Goal: Information Seeking & Learning: Learn about a topic

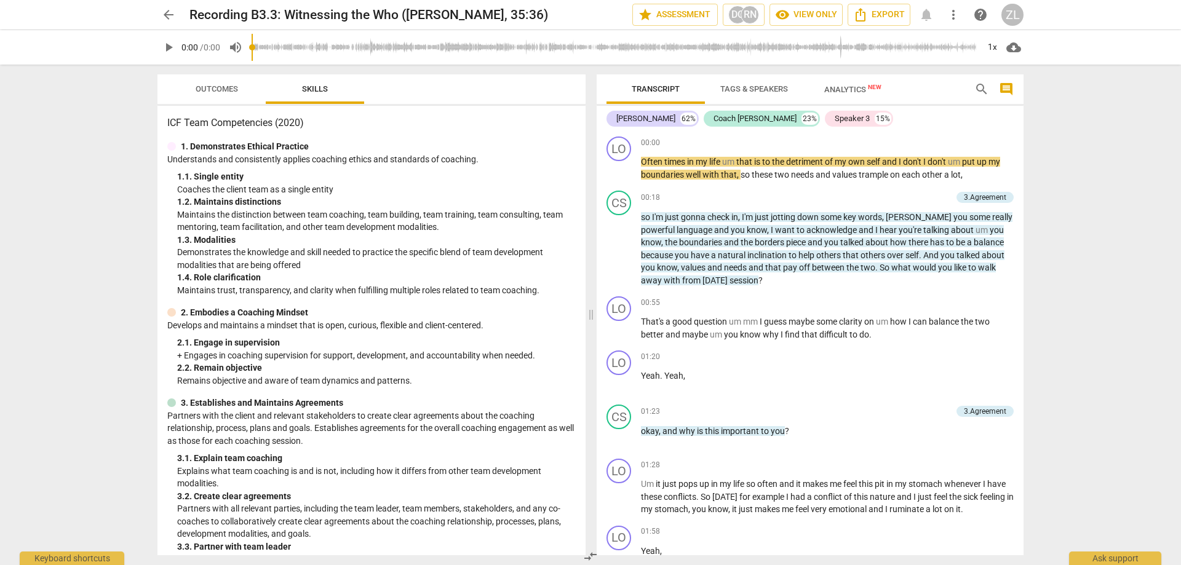
click at [172, 48] on span "play_arrow" at bounding box center [168, 47] width 15 height 15
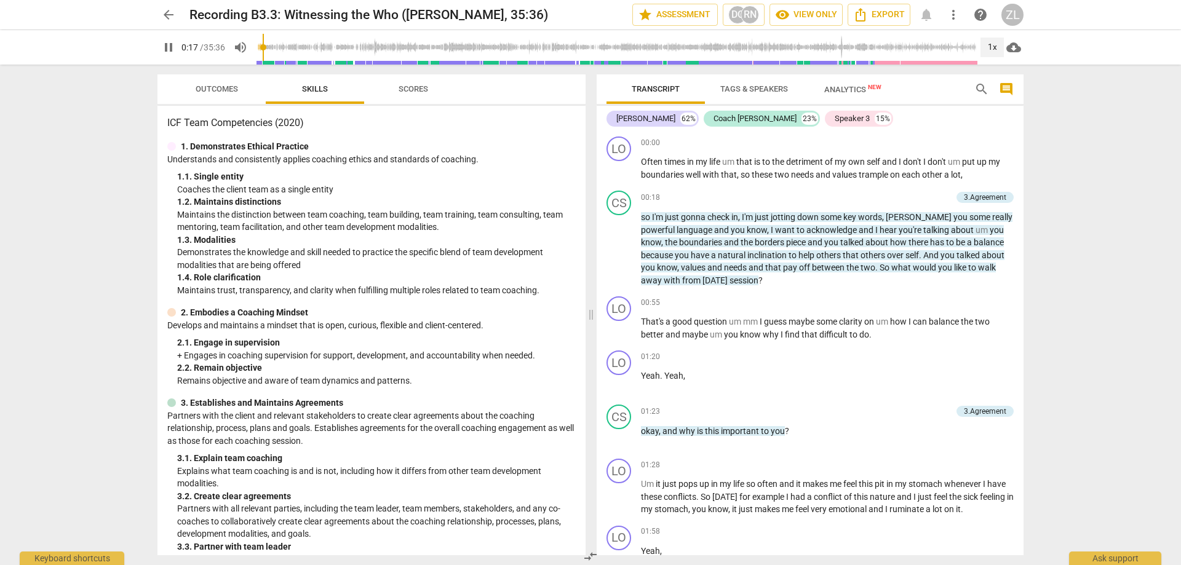
click at [992, 59] on div "pause 0:17 / 35:36 volume_up 1x cloud_download" at bounding box center [590, 47] width 866 height 34
click at [993, 48] on div "1x" at bounding box center [991, 48] width 23 height 20
click at [998, 147] on li "2x" at bounding box center [1000, 141] width 41 height 23
click at [991, 49] on div "2x" at bounding box center [991, 48] width 23 height 20
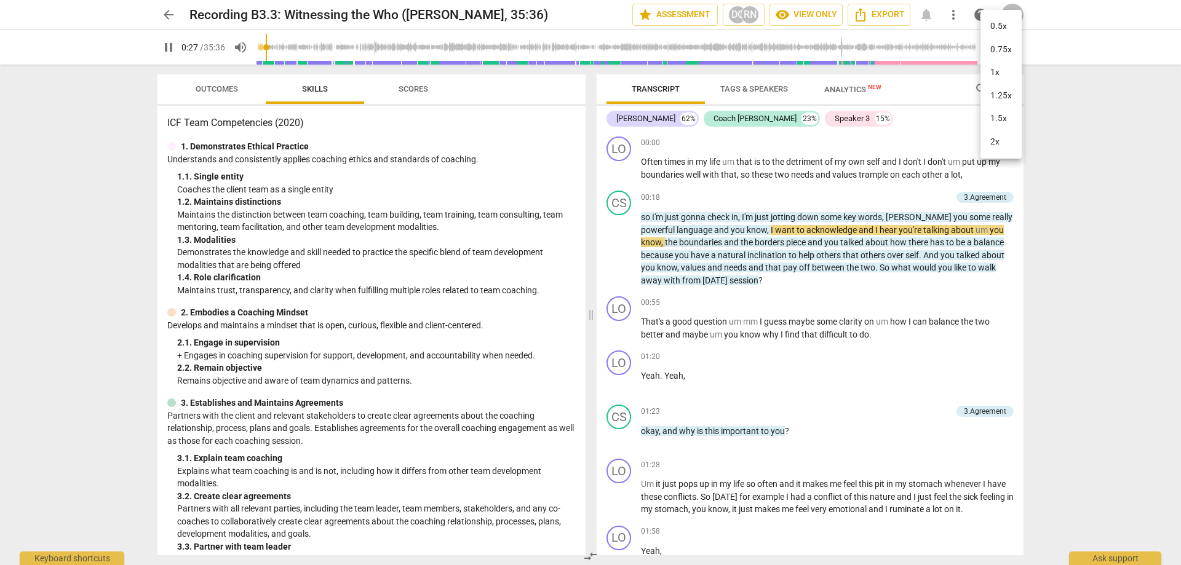
click at [1009, 130] on li "2x" at bounding box center [1000, 141] width 41 height 23
click at [990, 55] on div "2x" at bounding box center [991, 48] width 23 height 20
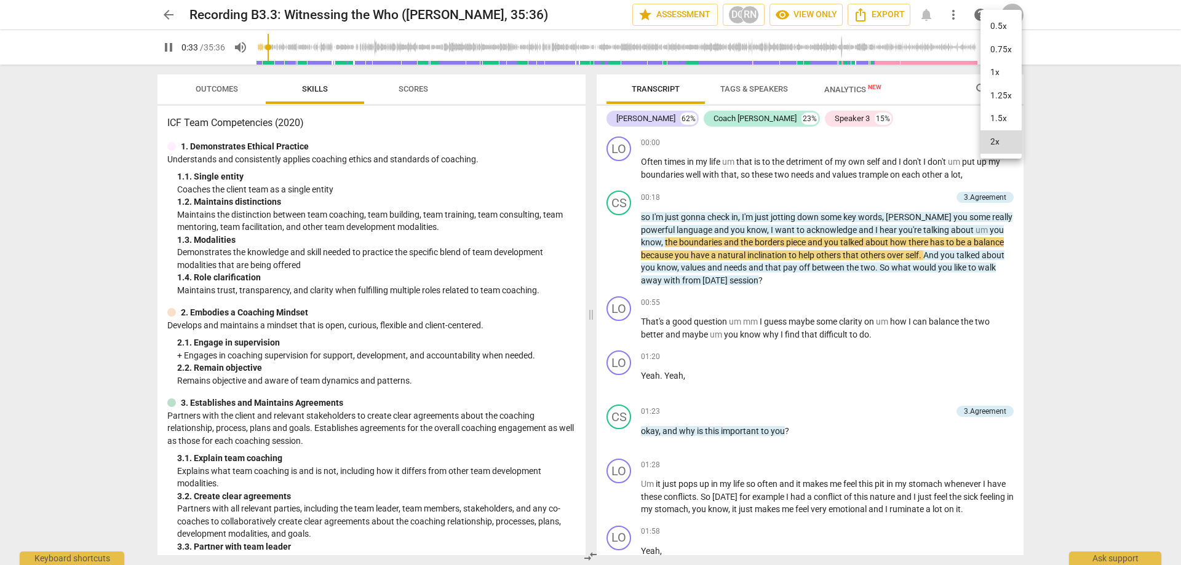
click at [1001, 108] on li "1.5x" at bounding box center [1000, 118] width 41 height 23
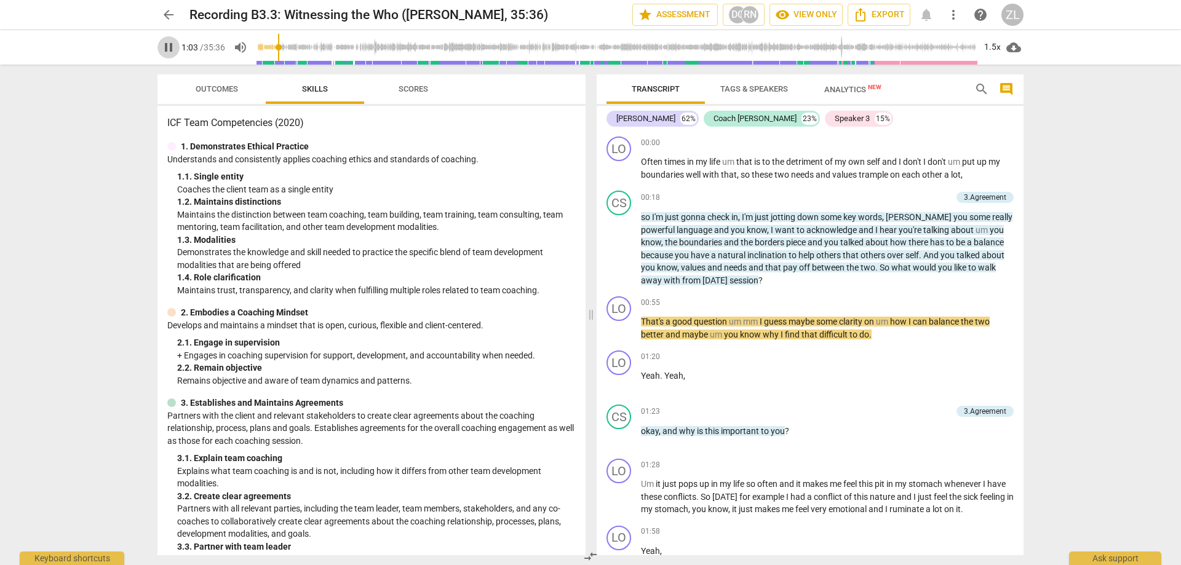
click at [173, 44] on span "pause" at bounding box center [168, 47] width 15 height 15
click at [171, 47] on span "play_arrow" at bounding box center [168, 47] width 15 height 15
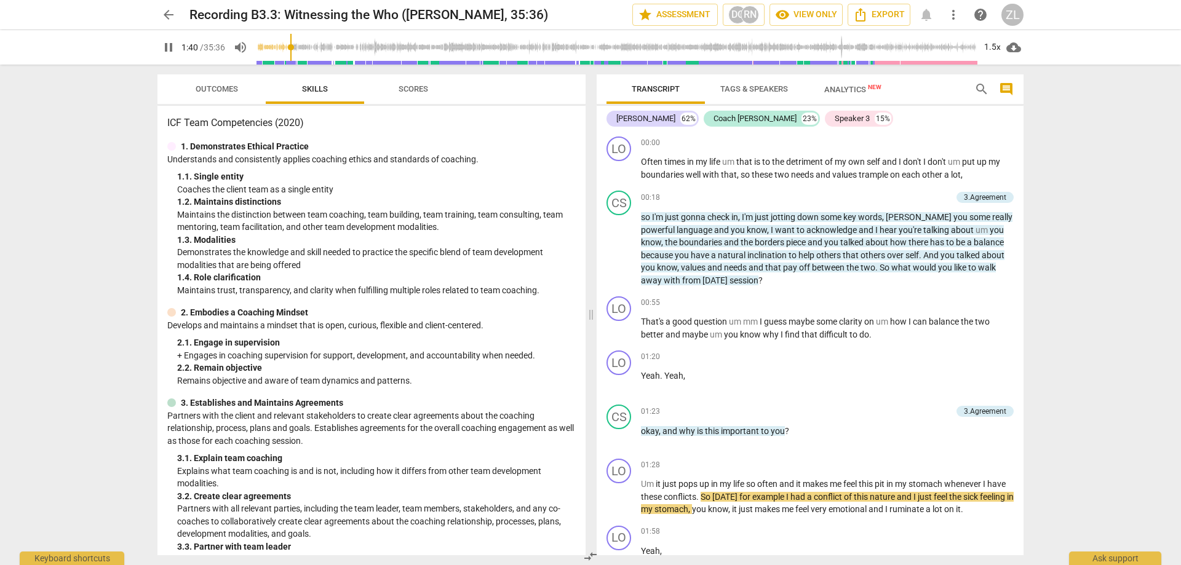
click at [1111, 298] on div "arrow_back Recording B3.3: Witnessing the Who ([PERSON_NAME], 35:36) star Asses…" at bounding box center [590, 282] width 1181 height 565
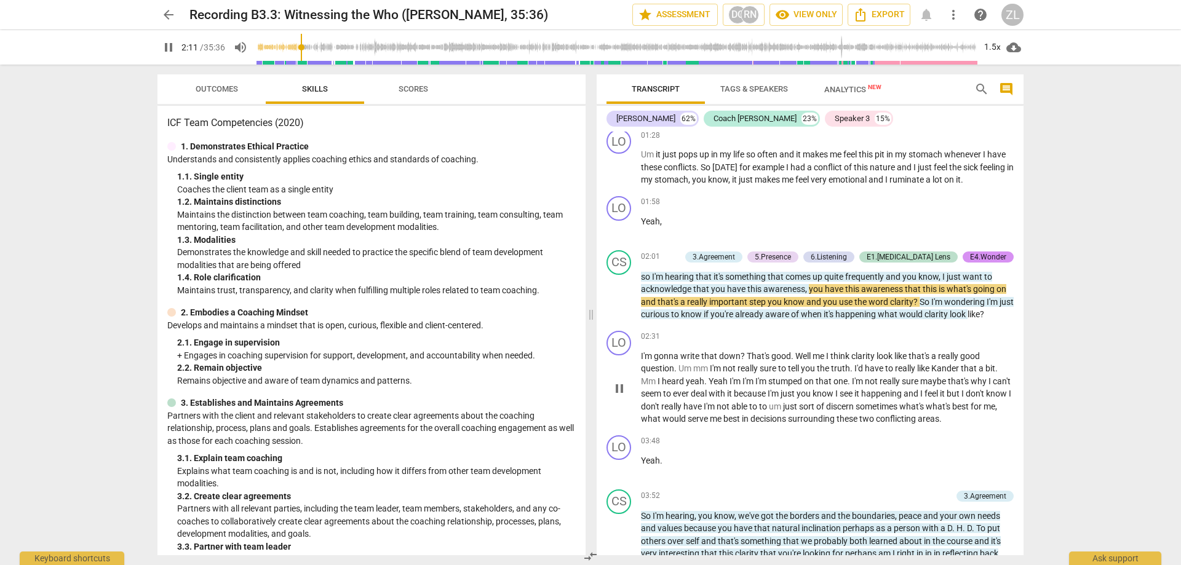
scroll to position [431, 0]
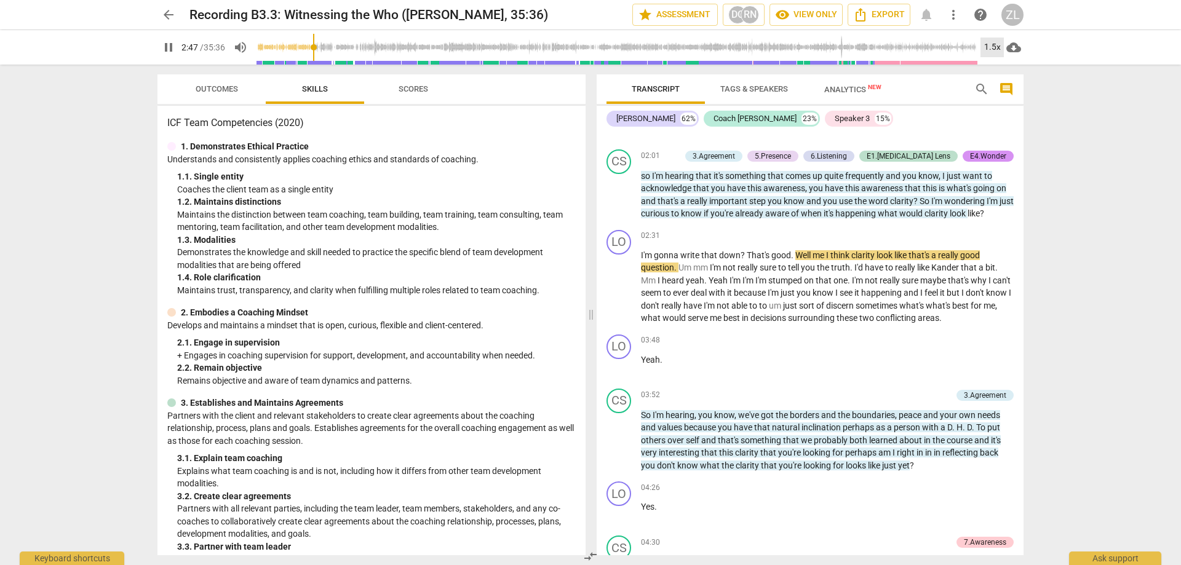
click at [996, 47] on div "1.5x" at bounding box center [991, 48] width 23 height 20
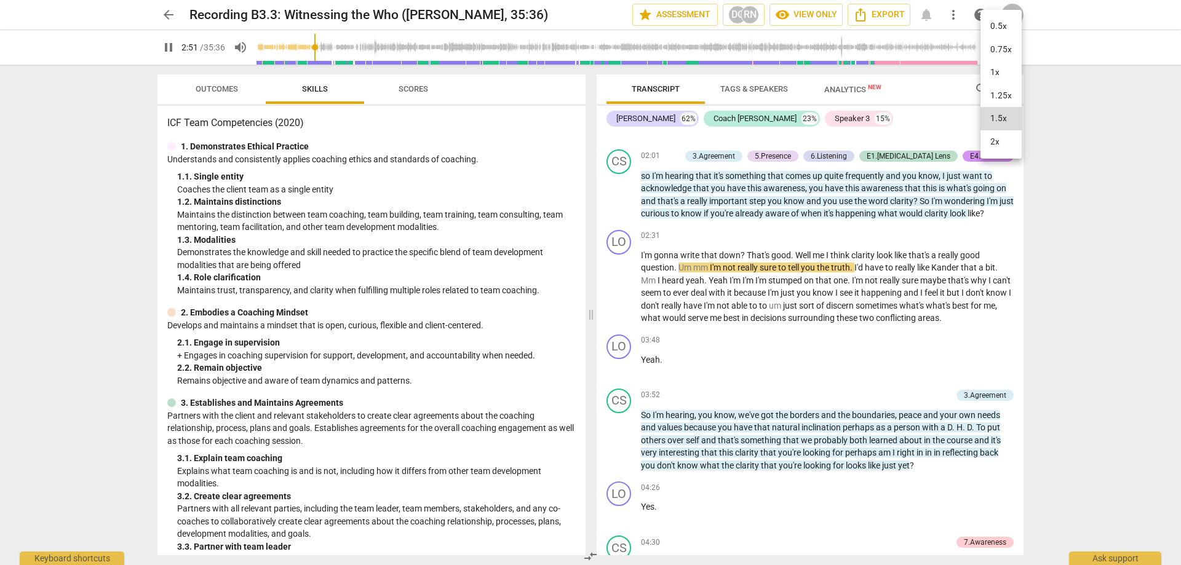
click at [996, 142] on li "2x" at bounding box center [1000, 141] width 41 height 23
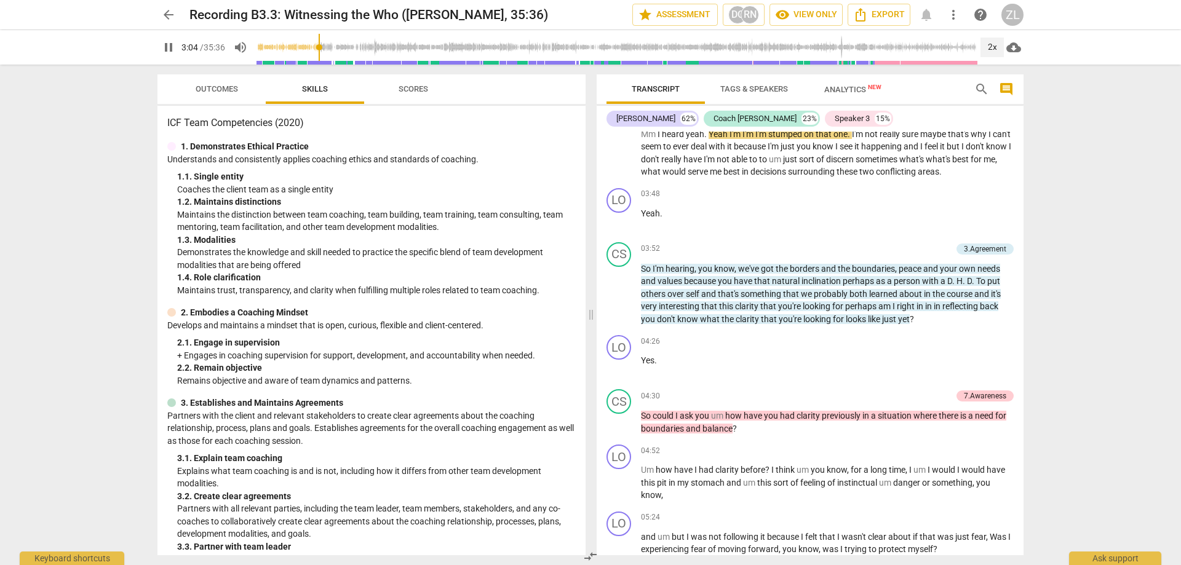
scroll to position [531, 0]
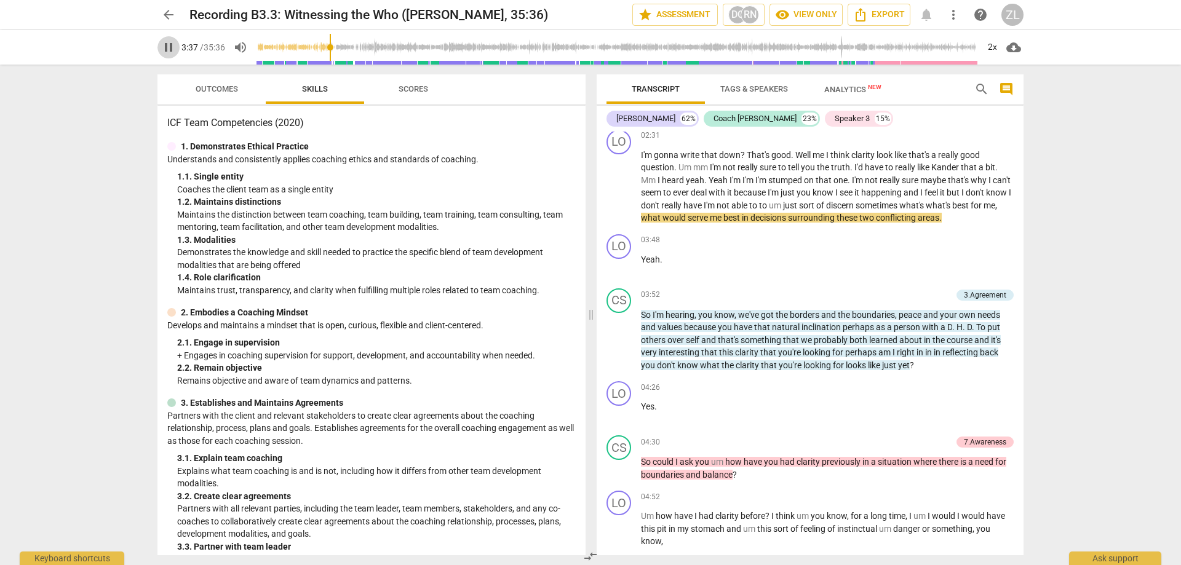
click at [160, 49] on span "pause" at bounding box center [168, 47] width 22 height 15
click at [165, 51] on span "play_arrow" at bounding box center [168, 47] width 15 height 15
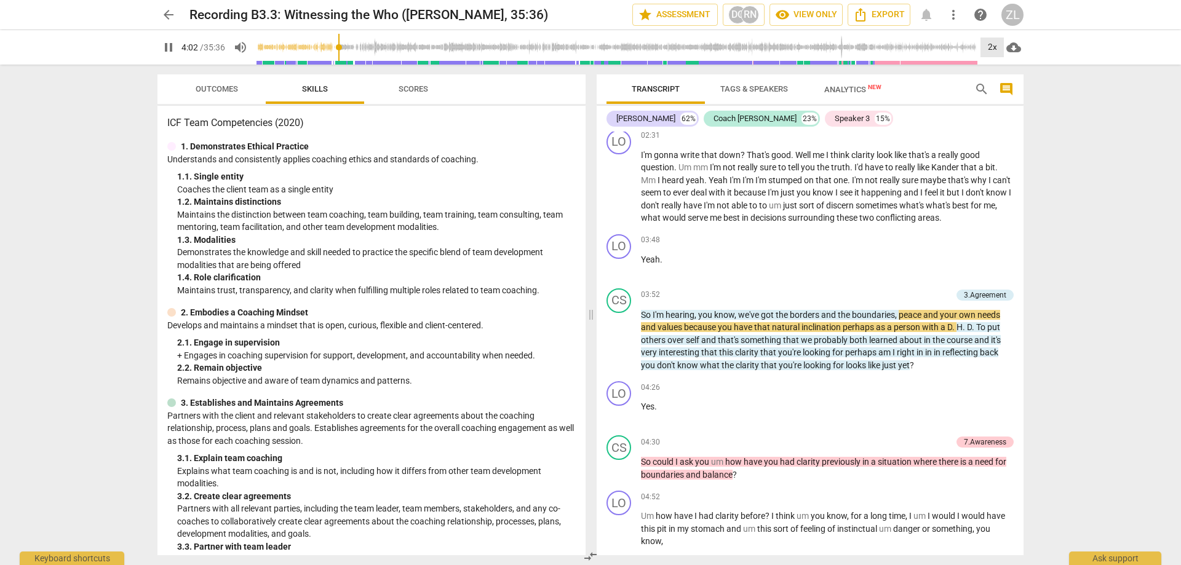
click at [989, 49] on div "2x" at bounding box center [991, 48] width 23 height 20
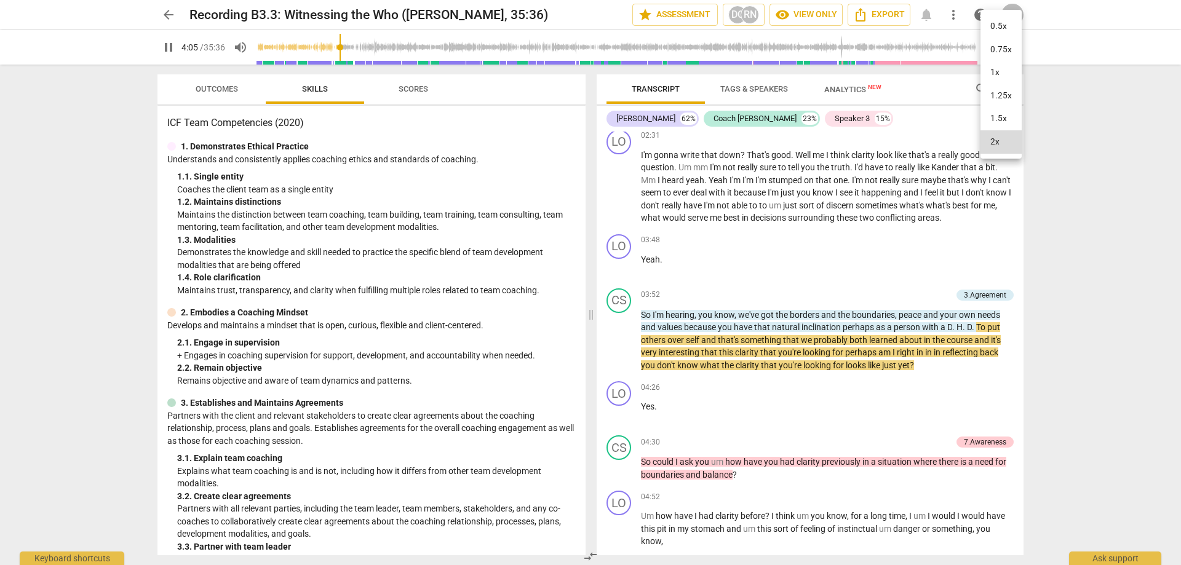
click at [1000, 116] on li "1.5x" at bounding box center [1000, 118] width 41 height 23
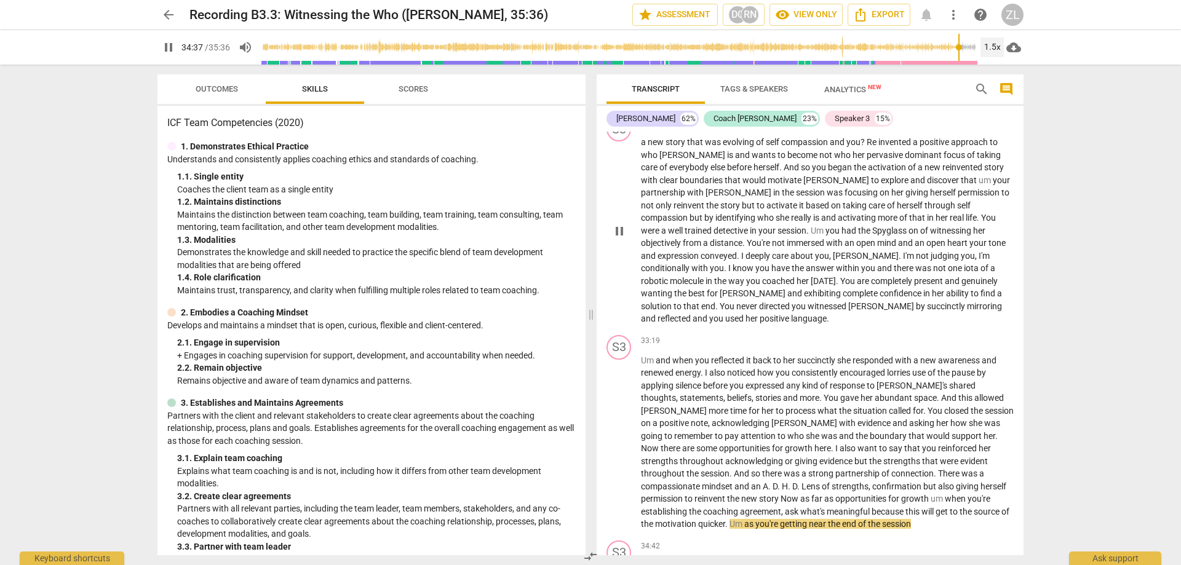
scroll to position [5889, 0]
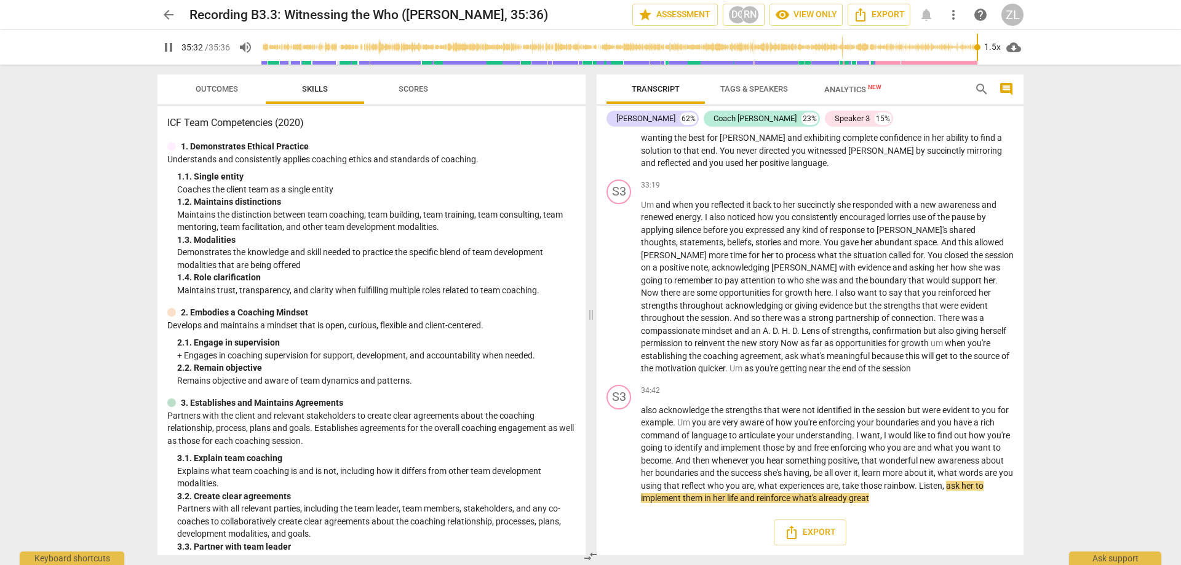
type input "2133"
click at [162, 23] on button "arrow_back" at bounding box center [168, 15] width 22 height 22
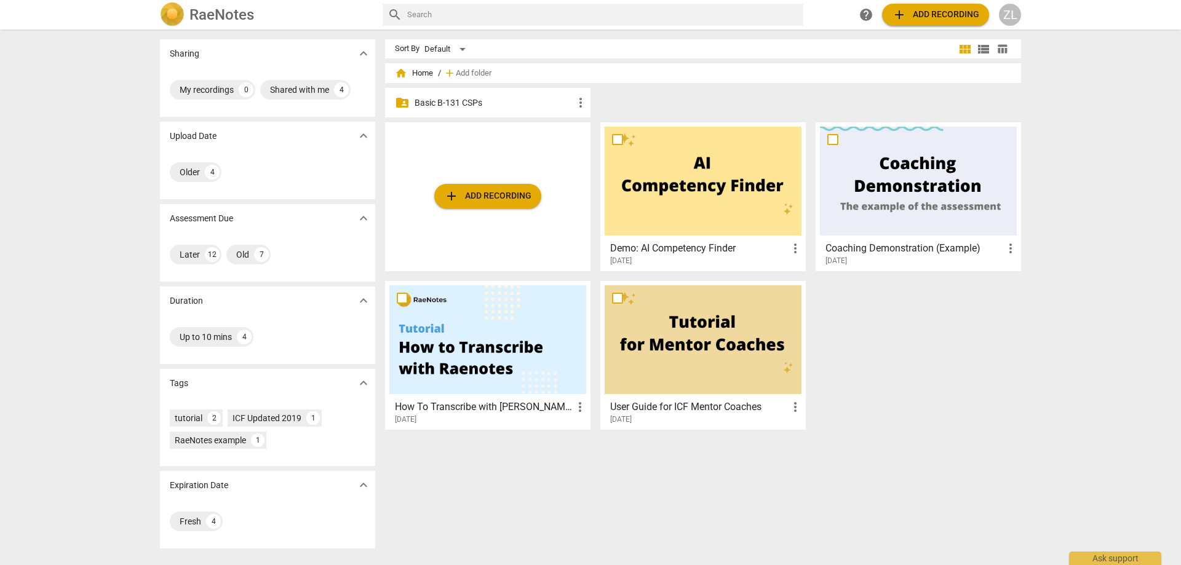
click at [439, 97] on p "Basic B-131 CSPs" at bounding box center [494, 103] width 159 height 13
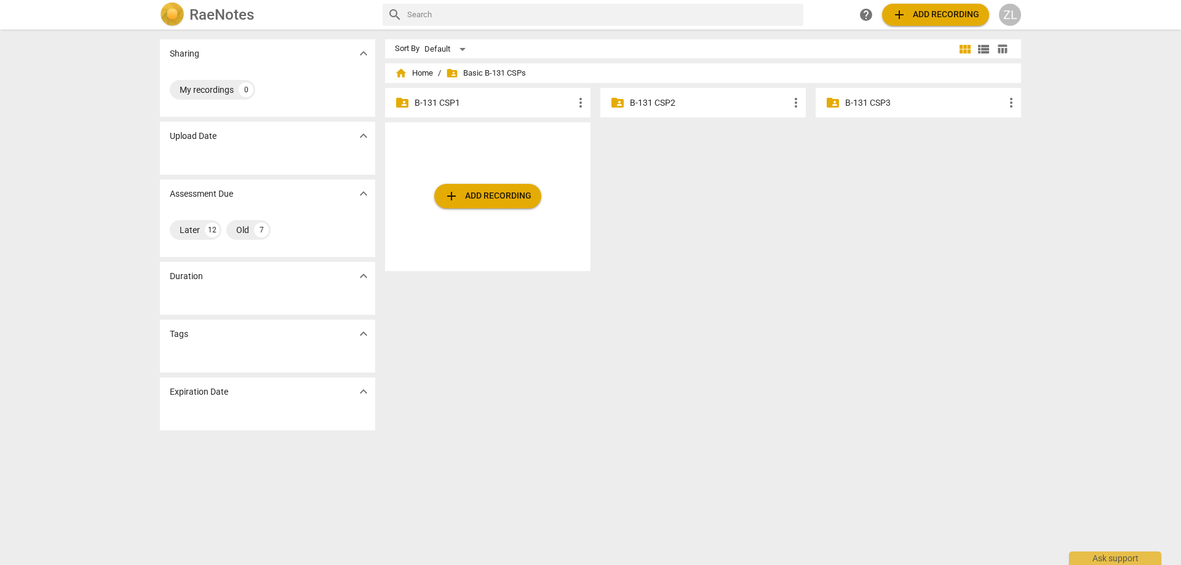
click at [530, 113] on div "folder_shared B-131 CSP1 more_vert" at bounding box center [487, 103] width 205 height 30
click at [529, 111] on div "folder_shared B-131 CSP1 more_vert" at bounding box center [487, 103] width 205 height 30
click at [442, 100] on p "B-131 CSP1" at bounding box center [494, 103] width 159 height 13
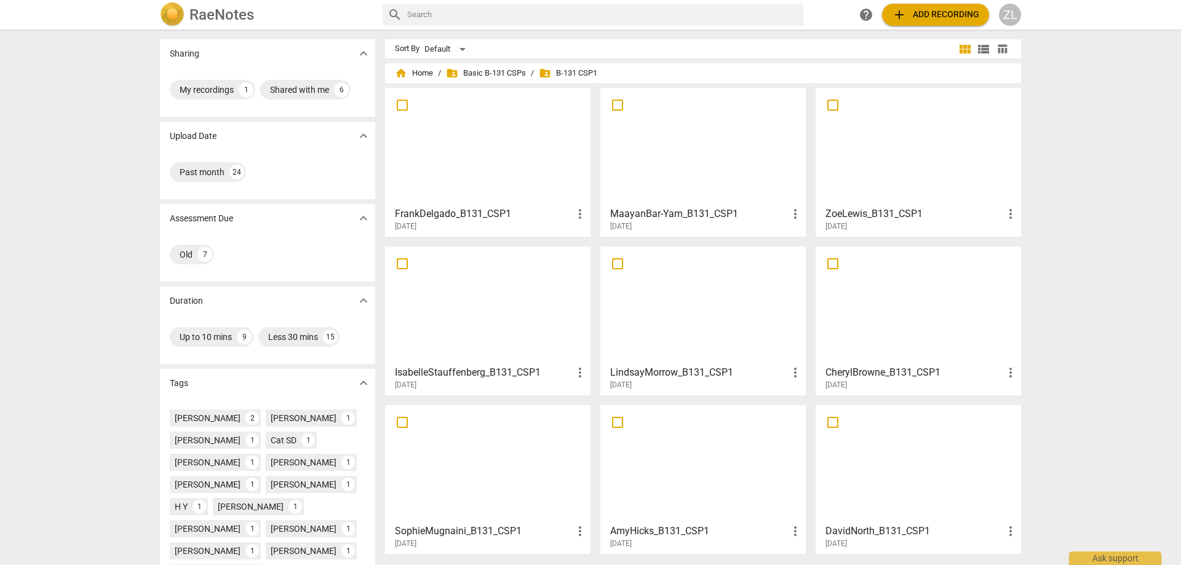
click at [498, 201] on div "FrankDelgado_B131_CSP1 more_vert [DATE]" at bounding box center [488, 216] width 198 height 31
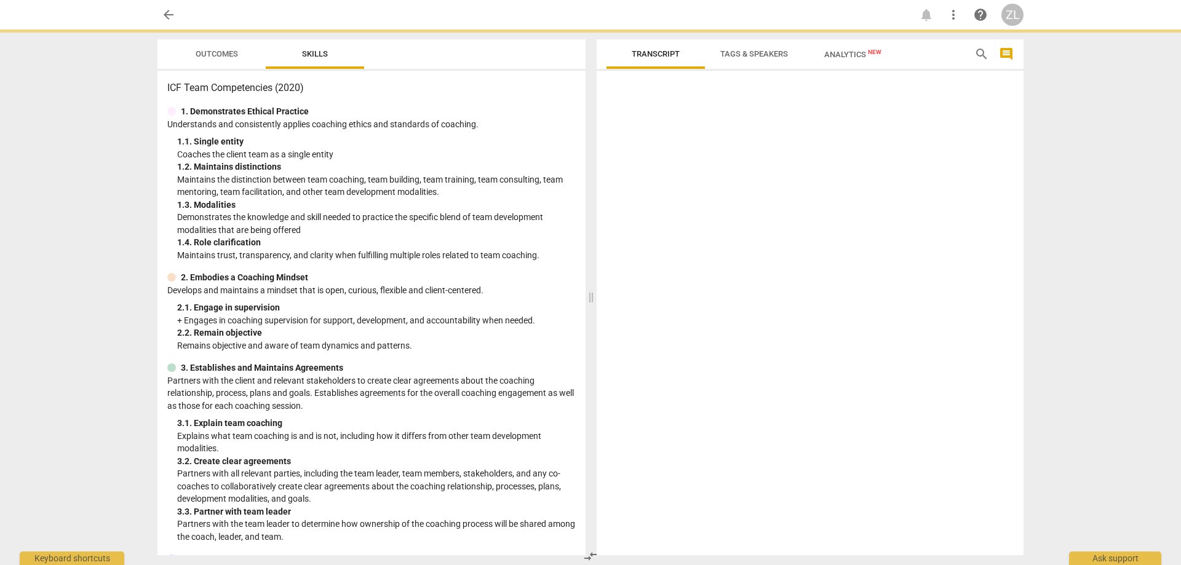
click at [498, 200] on div "1. 3. Modalities" at bounding box center [376, 205] width 399 height 13
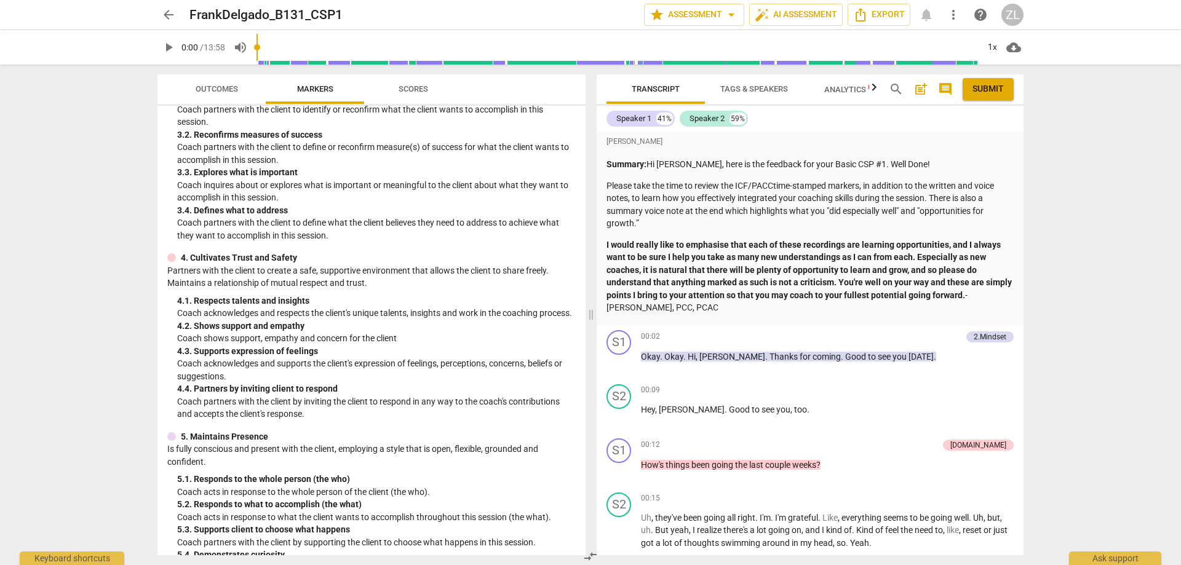
scroll to position [185, 0]
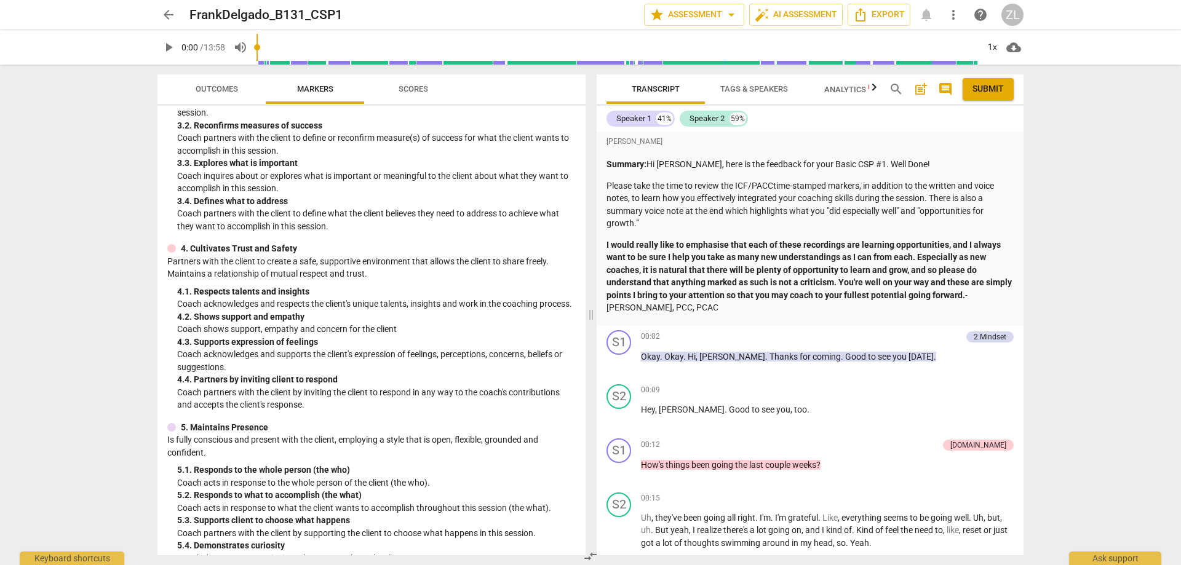
click at [415, 101] on button "Scores" at bounding box center [413, 89] width 98 height 30
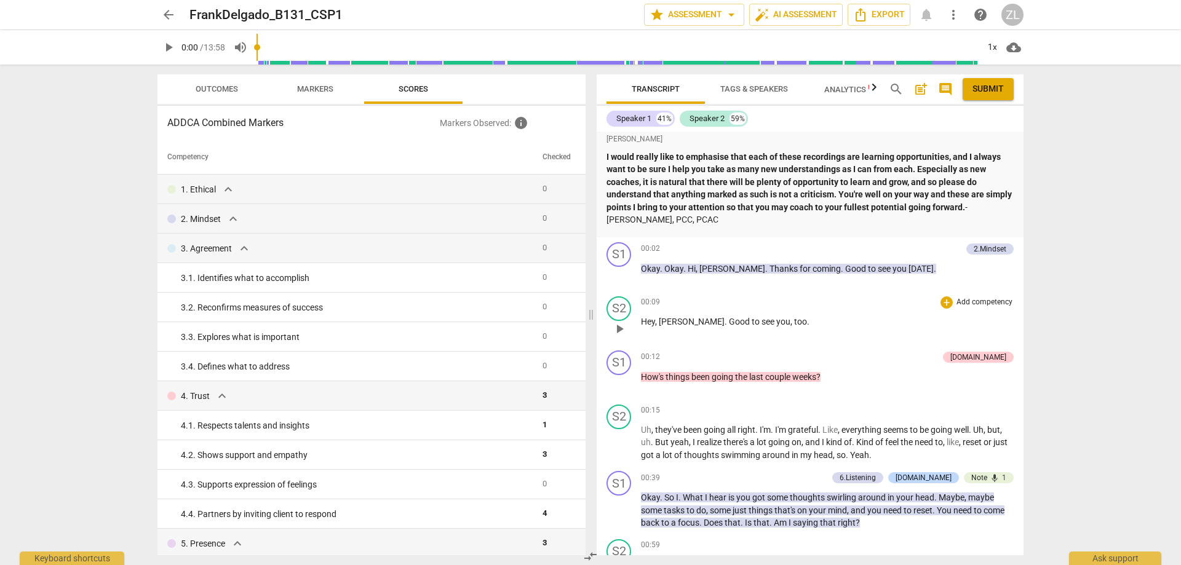
scroll to position [123, 0]
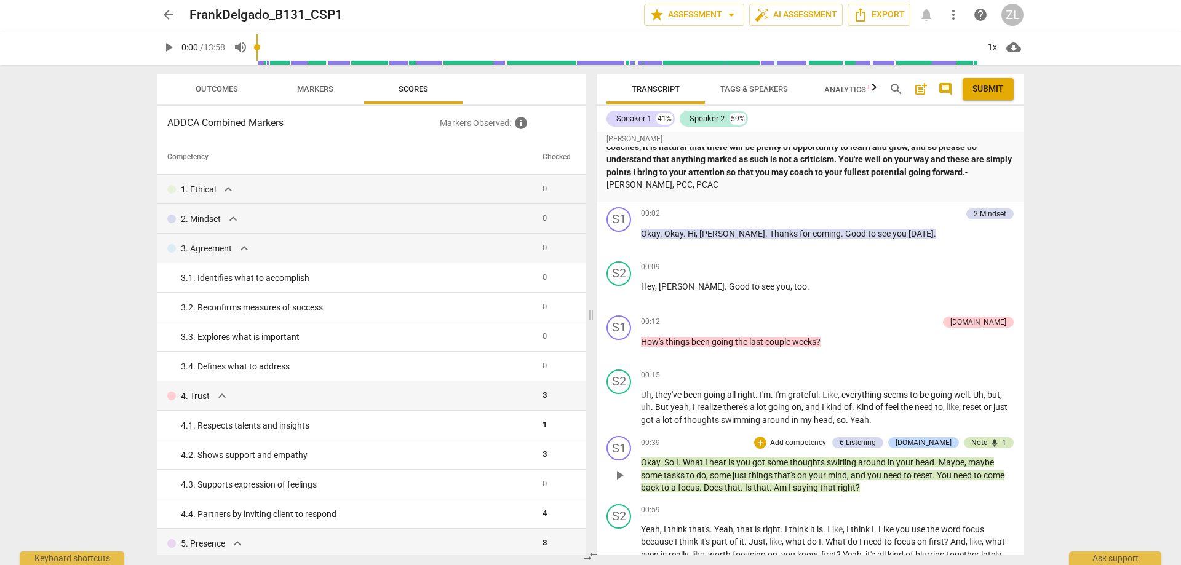
click at [993, 440] on span "mic" at bounding box center [995, 444] width 10 height 10
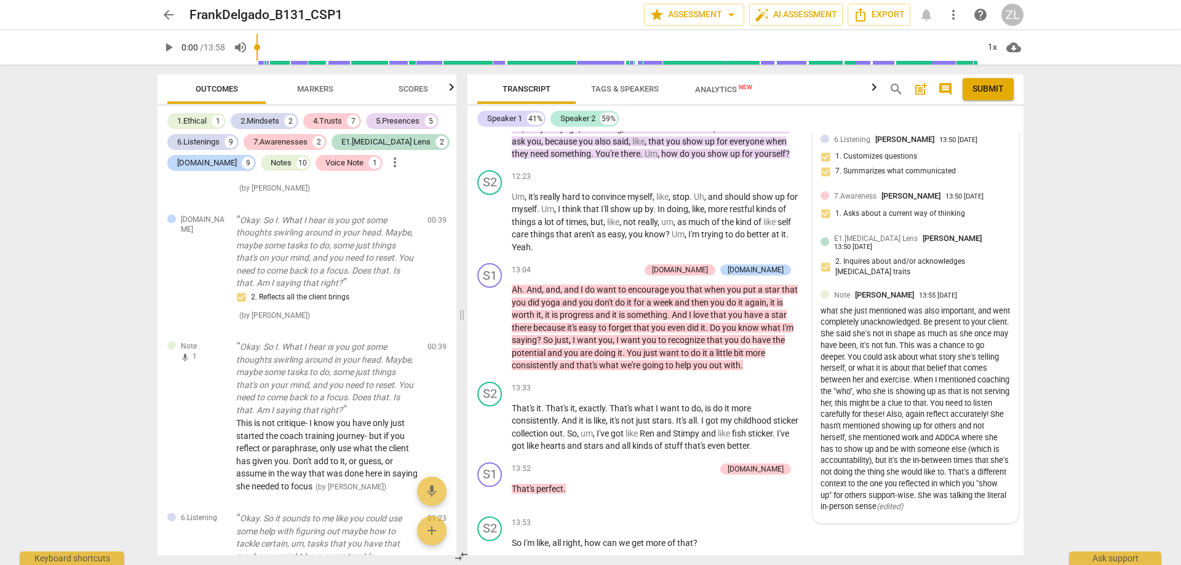
scroll to position [3144, 0]
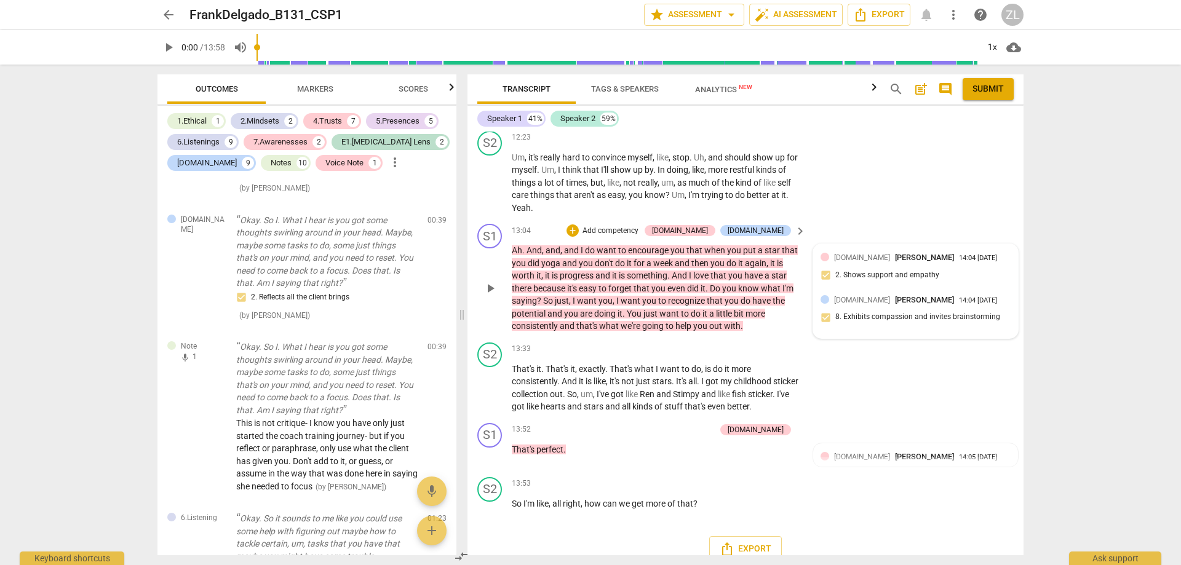
click at [928, 294] on div "[DOMAIN_NAME] [PERSON_NAME] 14:04 [DATE] 8. Exhibits compassion and invites bra…" at bounding box center [916, 313] width 190 height 38
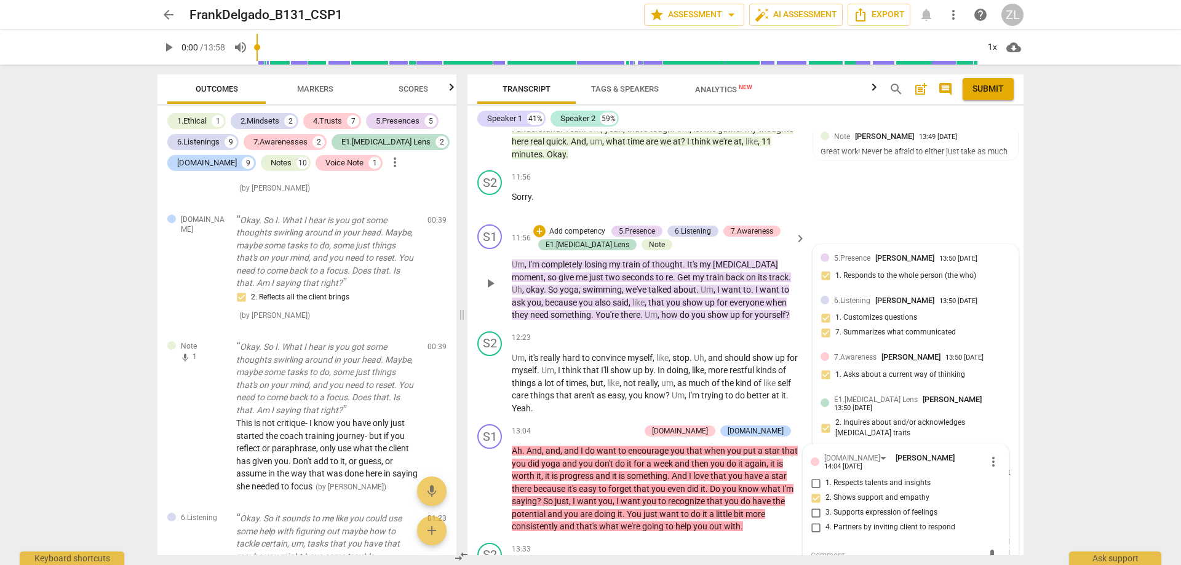
scroll to position [2967, 0]
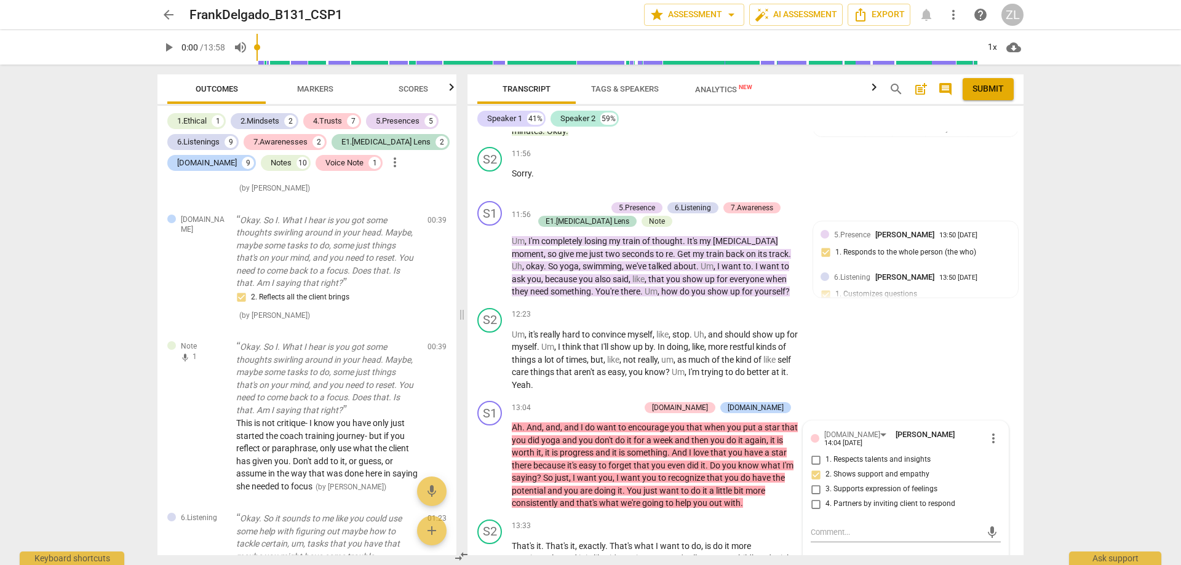
click at [1049, 381] on div "arrow_back FrankDelgado_B131_CSP1 edit star Assessment arrow_drop_down auto_fix…" at bounding box center [590, 282] width 1181 height 565
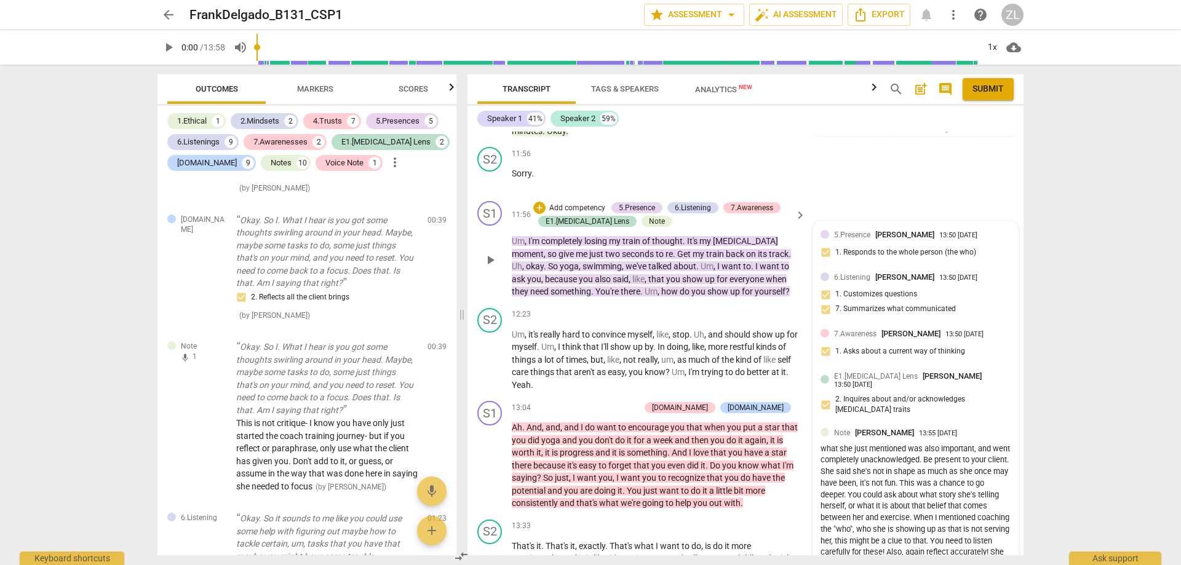
click at [956, 229] on div "5.Presence [PERSON_NAME] 13:50 [DATE] 1. Responds to the whole person (the who)" at bounding box center [916, 248] width 190 height 38
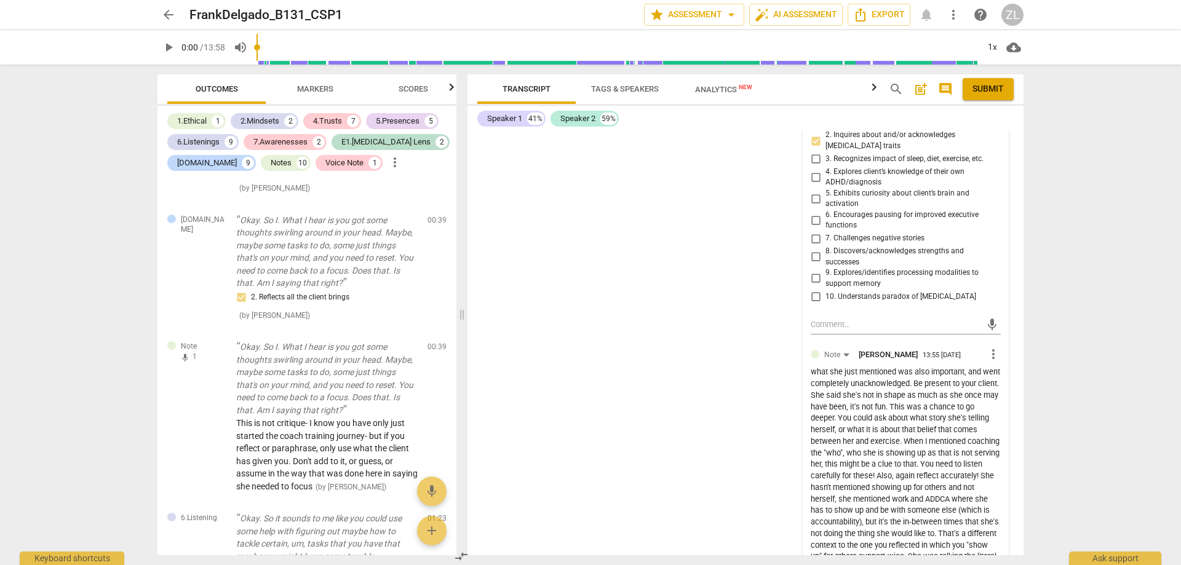
scroll to position [3641, 0]
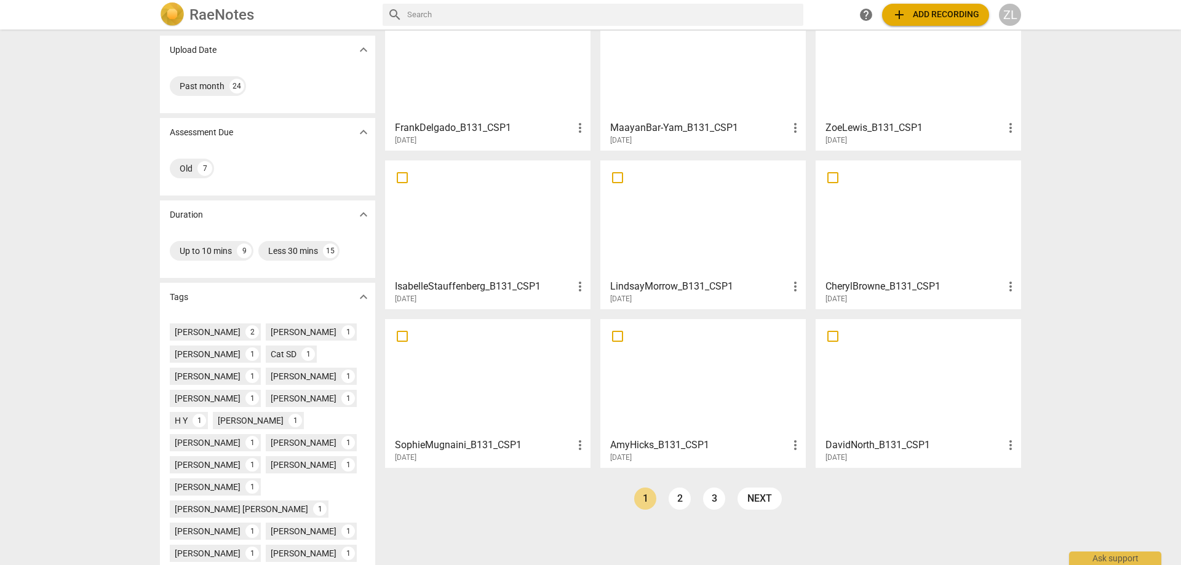
scroll to position [123, 0]
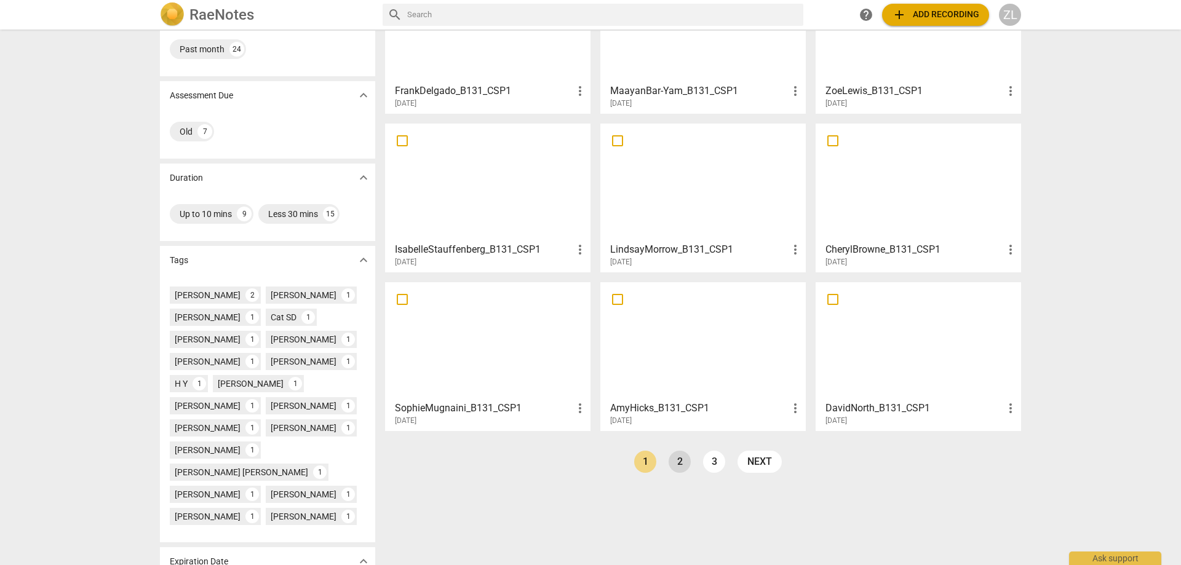
click at [673, 462] on link "2" at bounding box center [680, 462] width 22 height 22
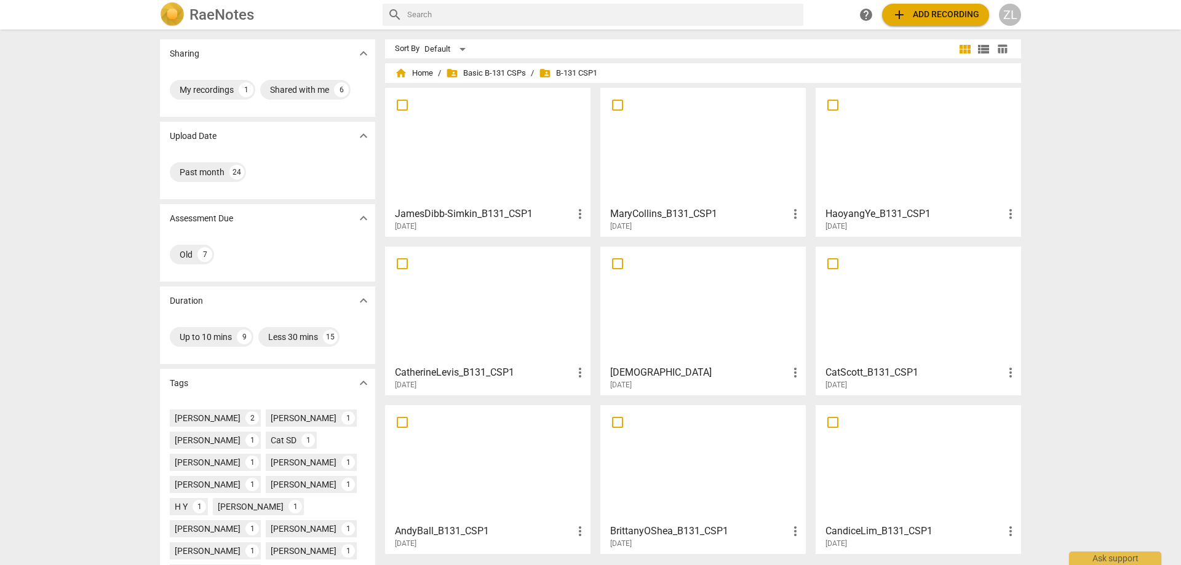
click at [465, 179] on div at bounding box center [487, 146] width 197 height 109
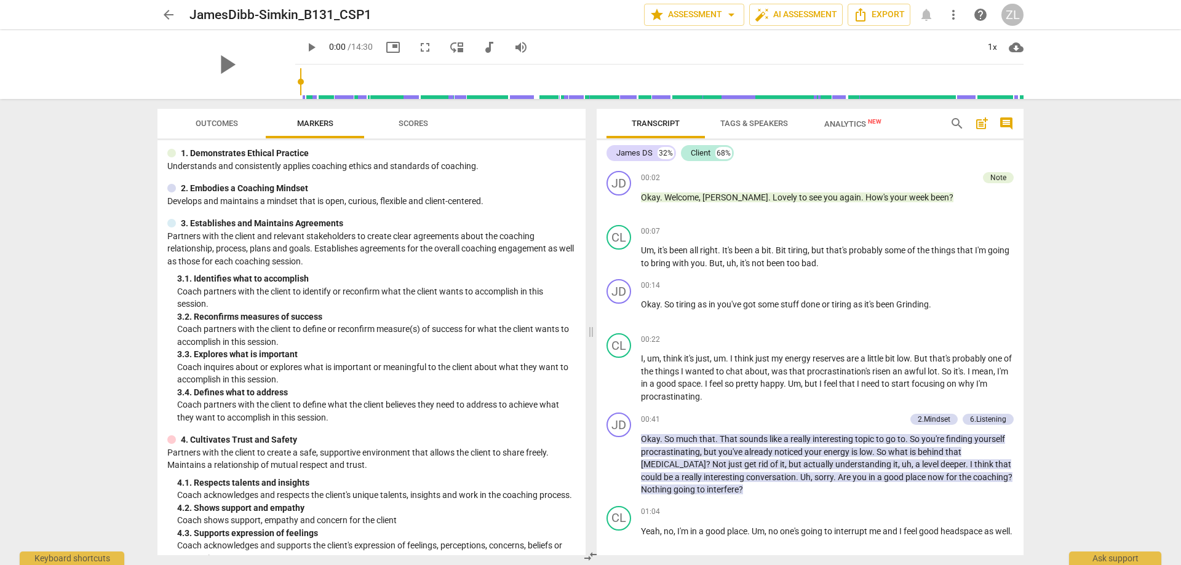
scroll to position [123, 0]
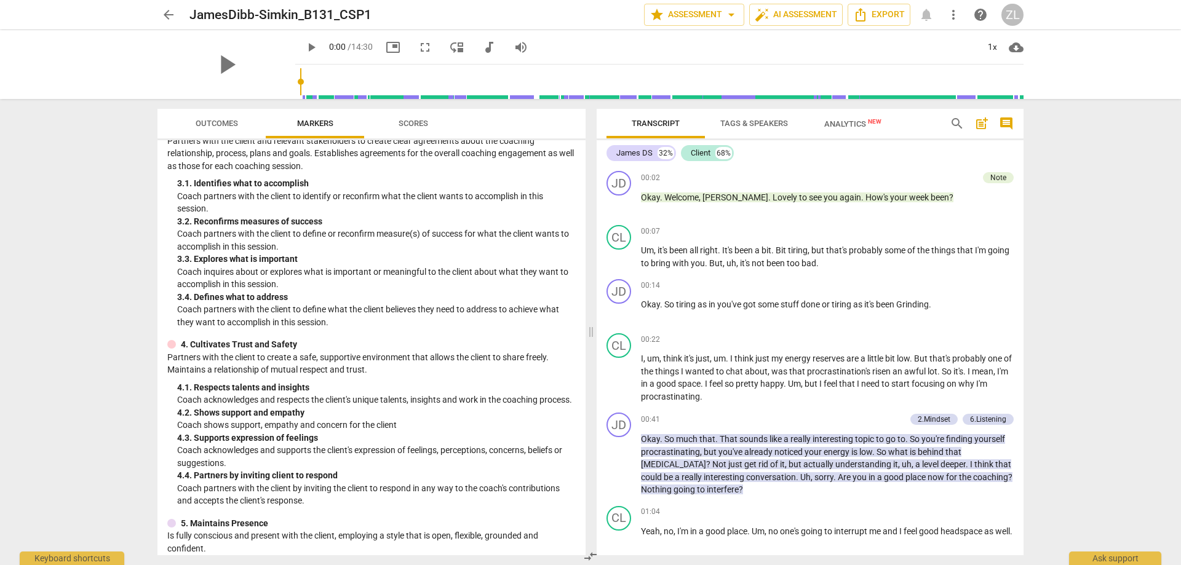
click at [425, 113] on button "Scores" at bounding box center [413, 124] width 98 height 30
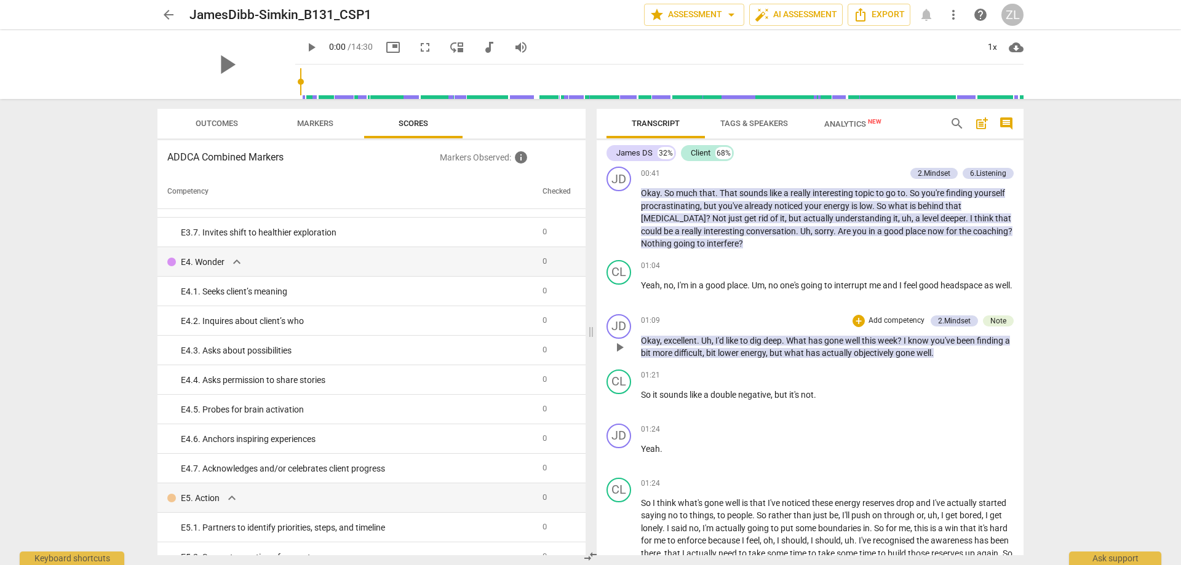
scroll to position [0, 0]
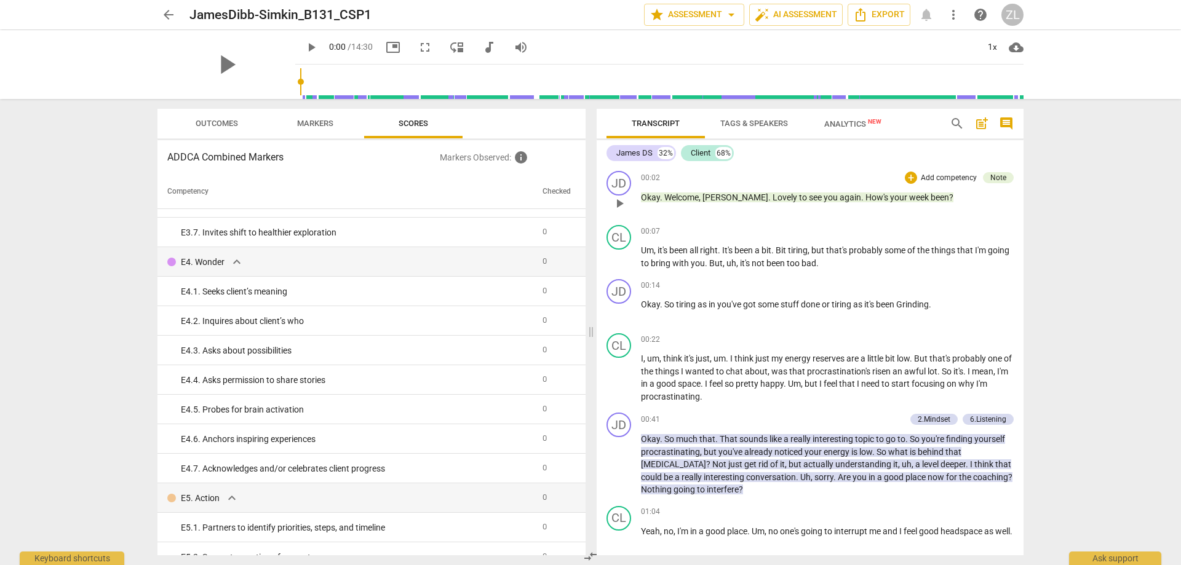
click at [890, 195] on span "your" at bounding box center [899, 198] width 19 height 10
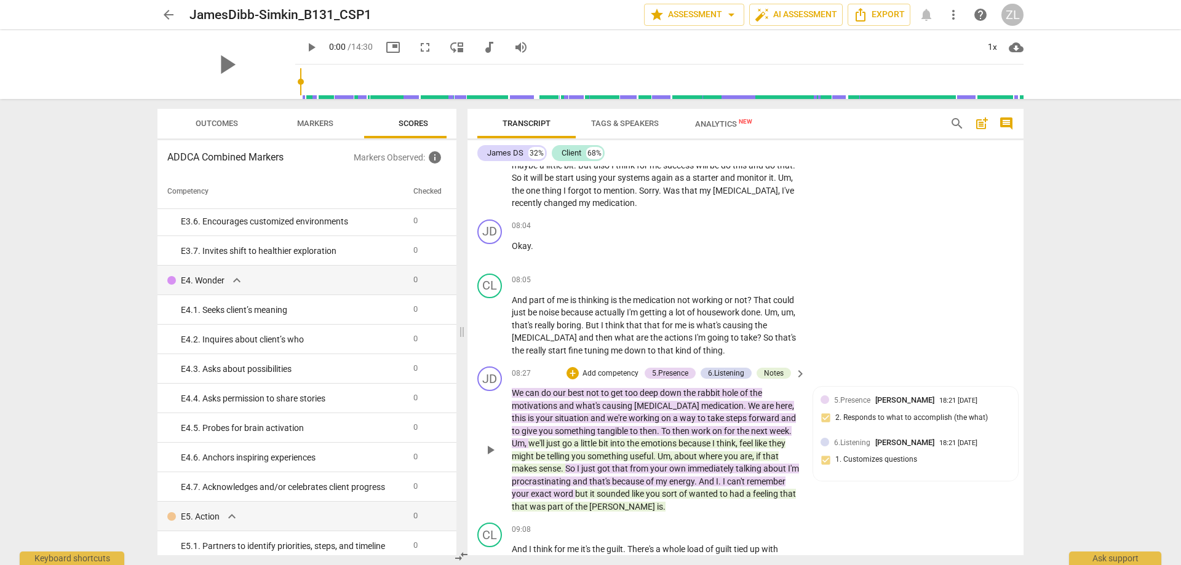
scroll to position [2706, 0]
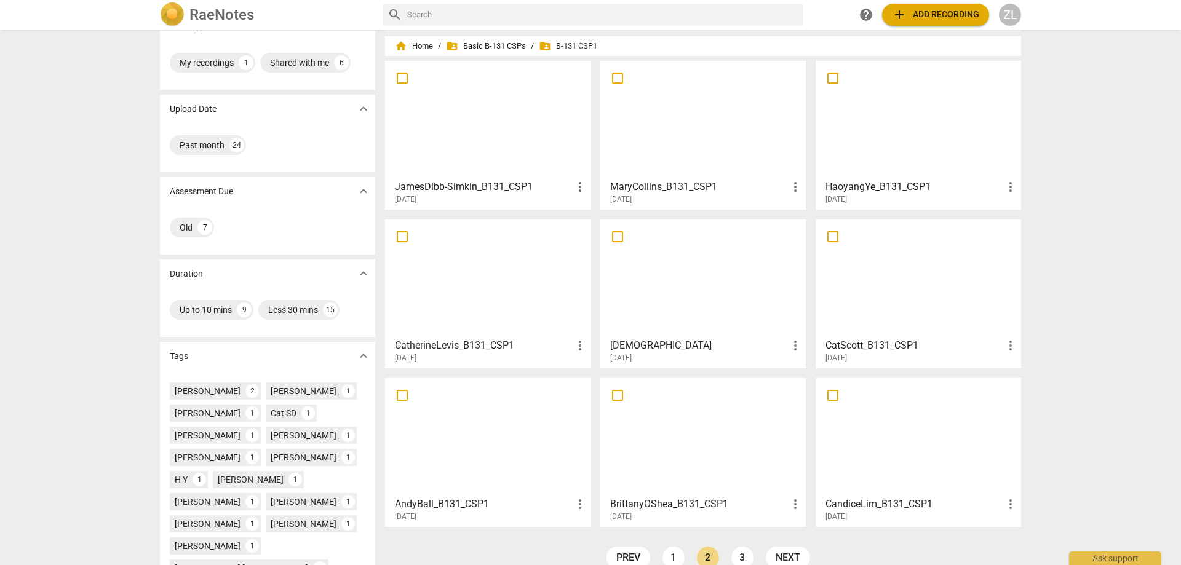
scroll to position [123, 0]
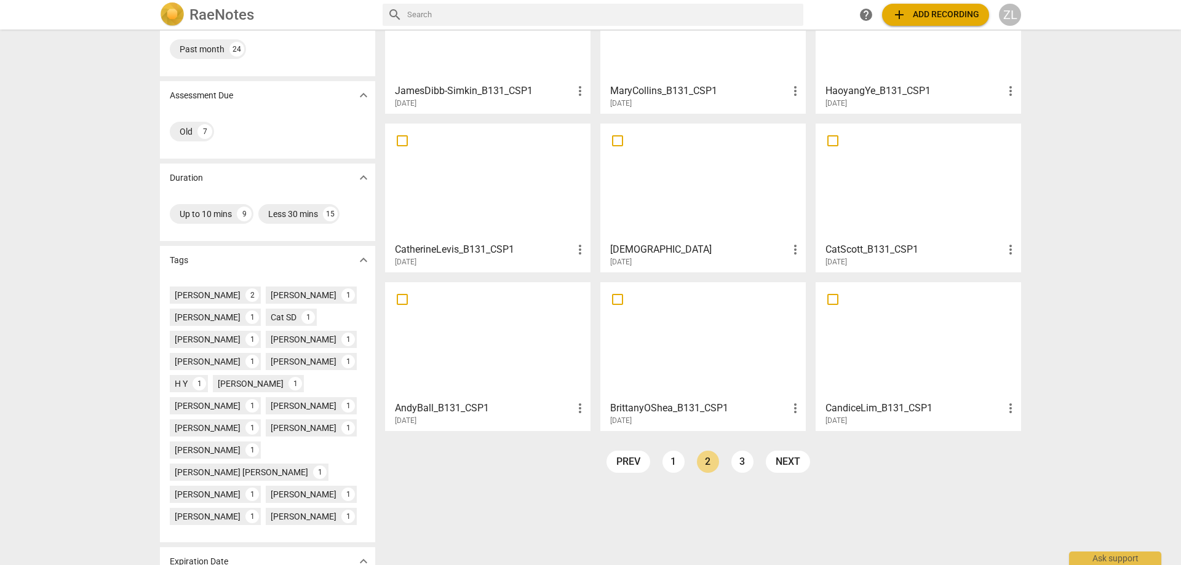
click at [873, 360] on div at bounding box center [918, 341] width 197 height 109
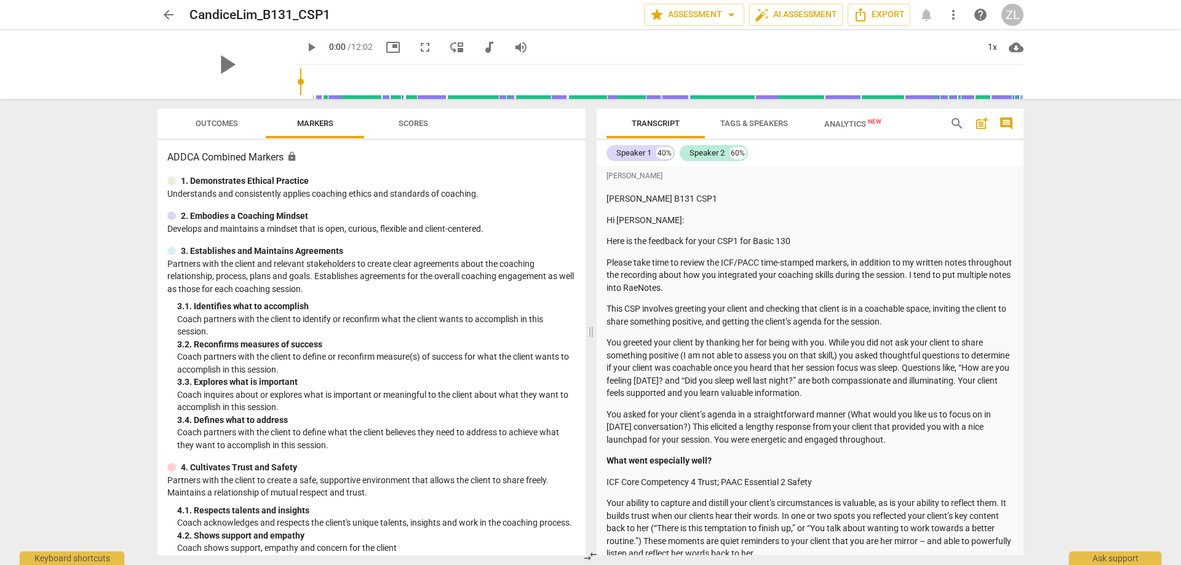
click at [416, 119] on span "Scores" at bounding box center [414, 123] width 30 height 9
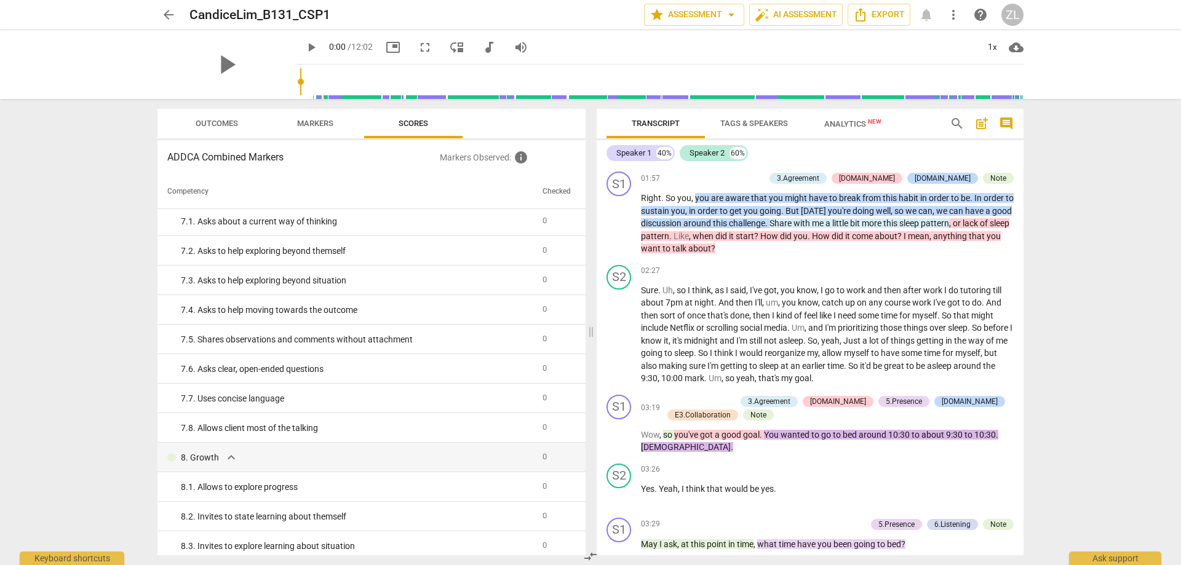
scroll to position [1722, 0]
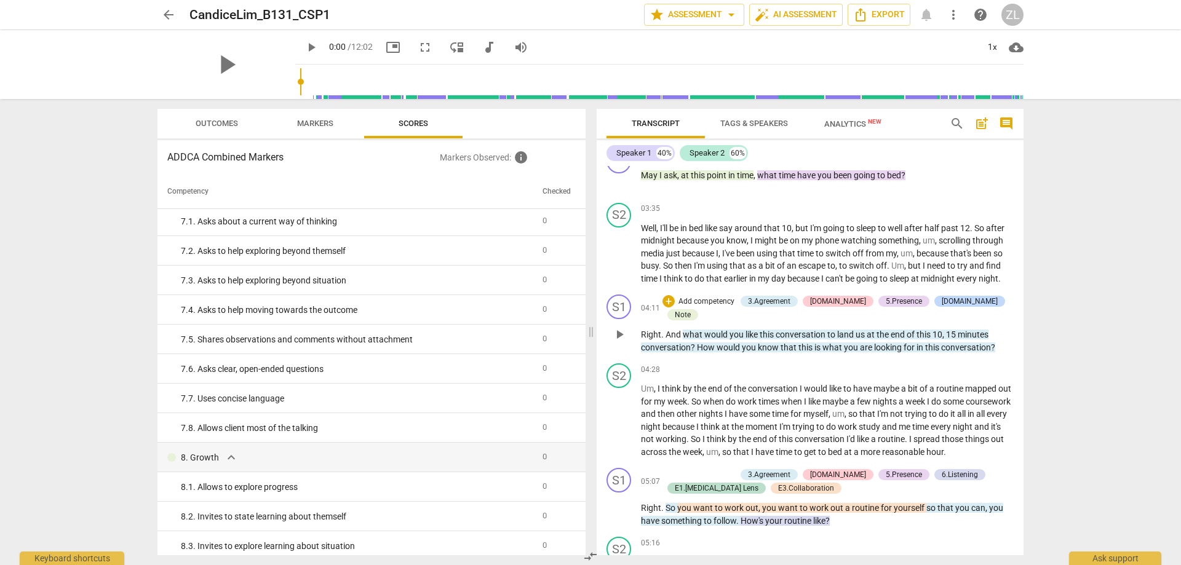
click at [873, 330] on span "at" at bounding box center [872, 335] width 10 height 10
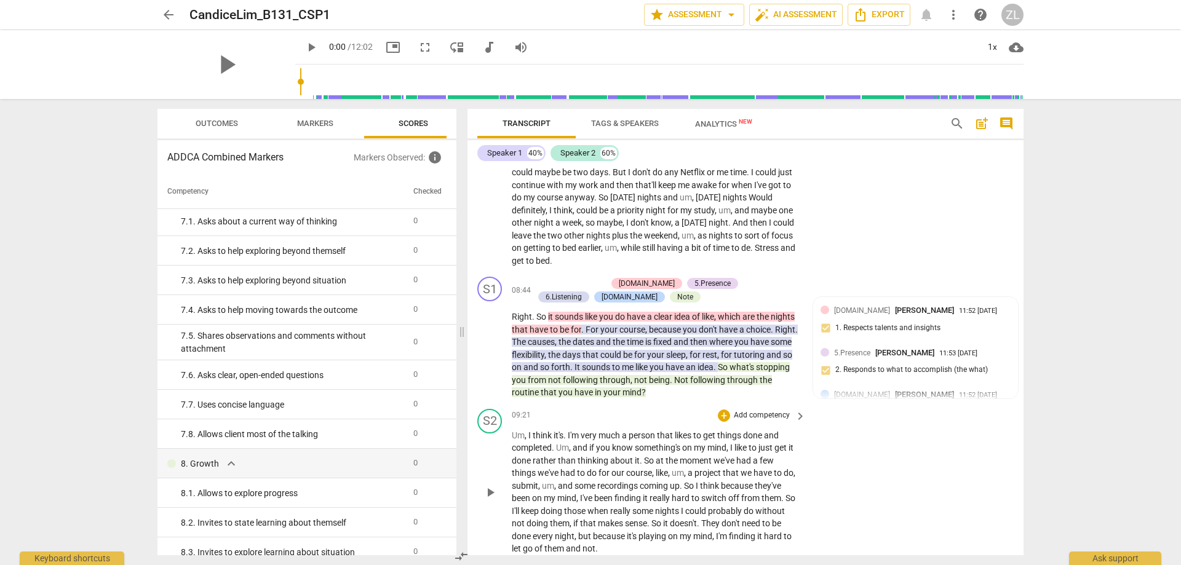
scroll to position [3068, 0]
